Goal: Information Seeking & Learning: Learn about a topic

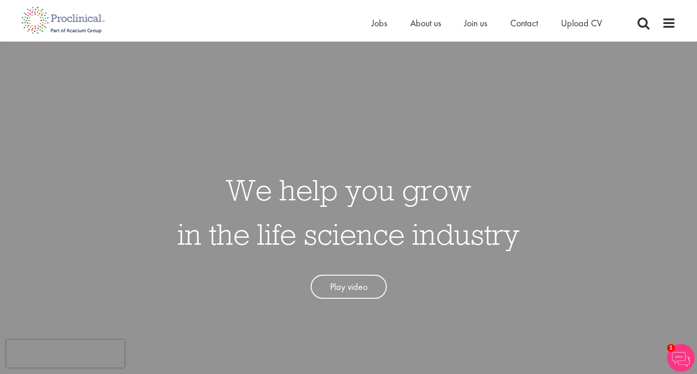
click at [376, 16] on li "Jobs" at bounding box center [380, 23] width 16 height 14
click at [378, 27] on span "Jobs" at bounding box center [380, 23] width 16 height 12
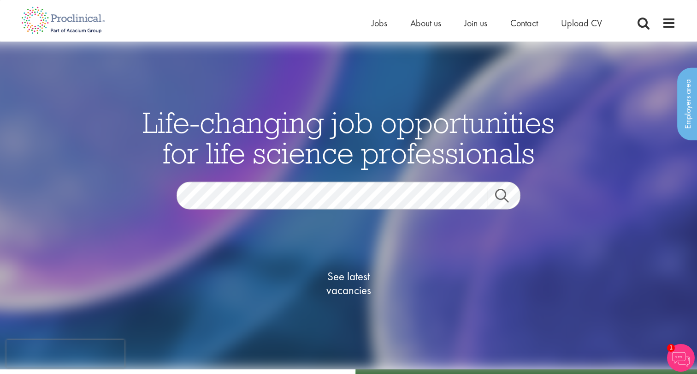
click at [370, 19] on div "Home Jobs About us Join us Contact Upload CV" at bounding box center [345, 17] width 662 height 35
click at [375, 22] on span "Jobs" at bounding box center [380, 23] width 16 height 12
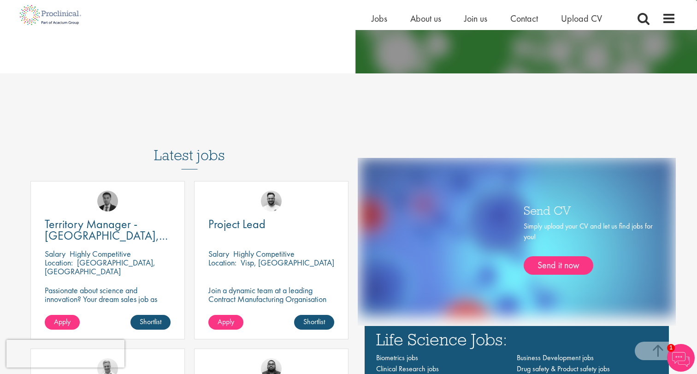
scroll to position [692, 0]
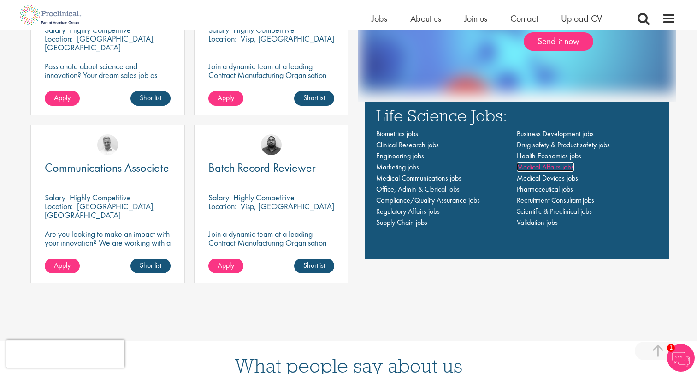
click at [528, 167] on span "Medical Affairs jobs" at bounding box center [545, 167] width 57 height 10
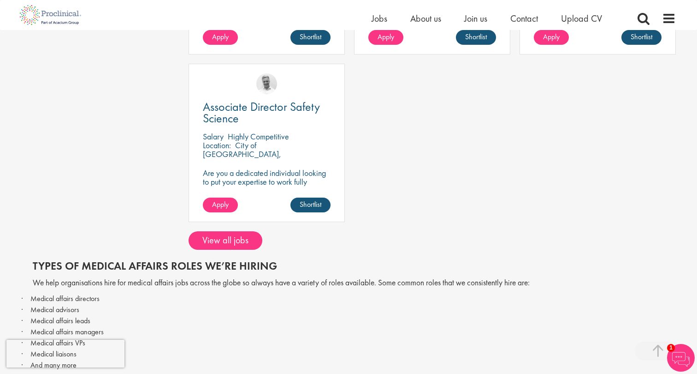
scroll to position [352, 0]
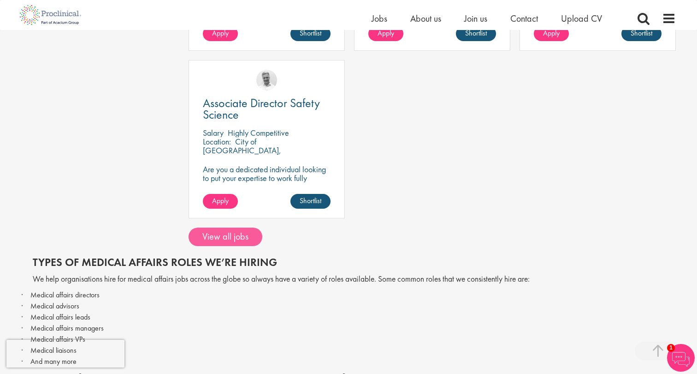
click at [227, 232] on link "View all jobs" at bounding box center [226, 236] width 74 height 18
